Goal: Navigation & Orientation: Go to known website

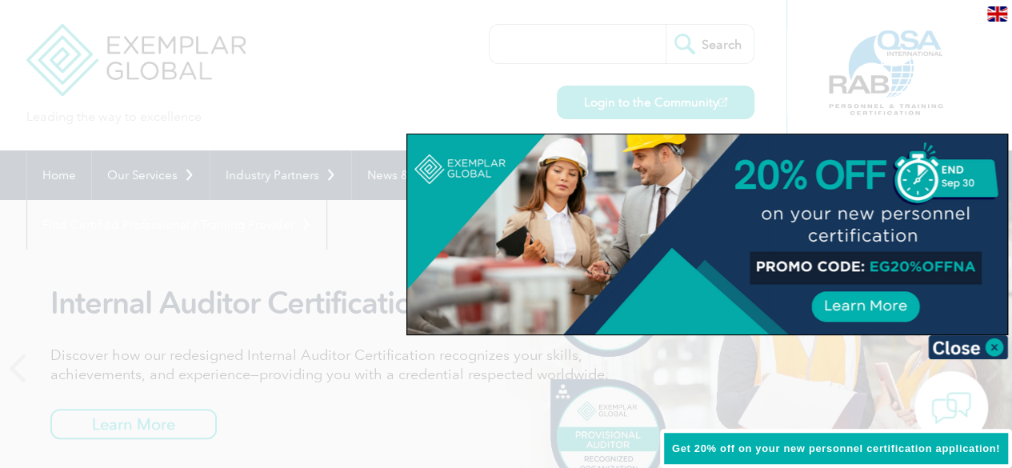
click at [992, 18] on img at bounding box center [997, 13] width 20 height 15
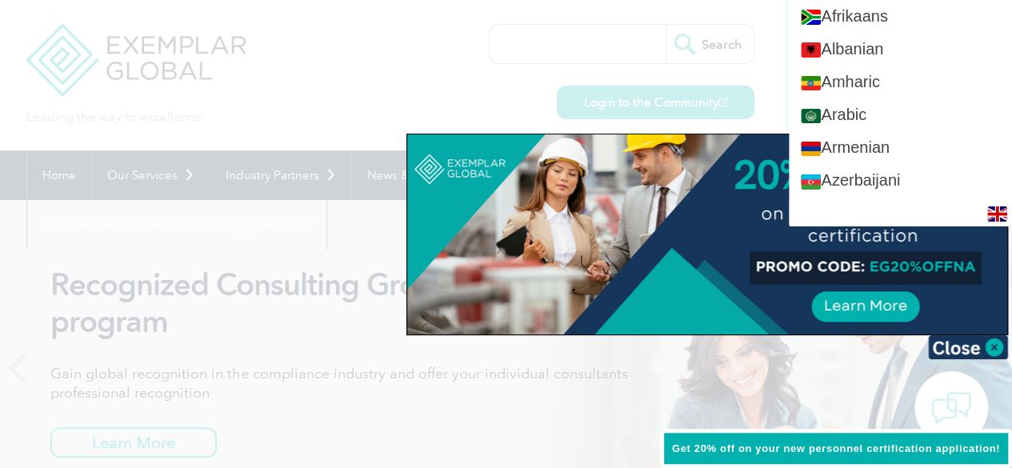
click at [547, 53] on div at bounding box center [506, 234] width 1012 height 468
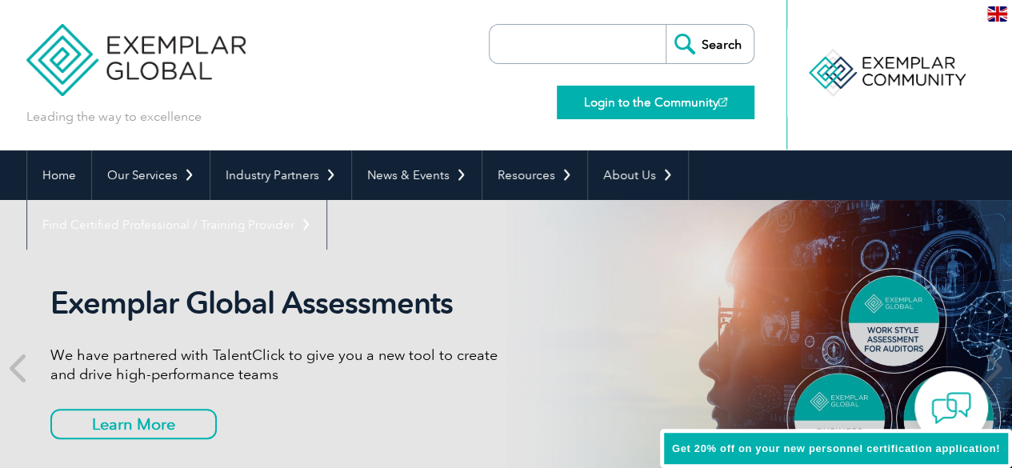
click at [650, 106] on link "Login to the Community" at bounding box center [656, 103] width 198 height 34
